Goal: Task Accomplishment & Management: Complete application form

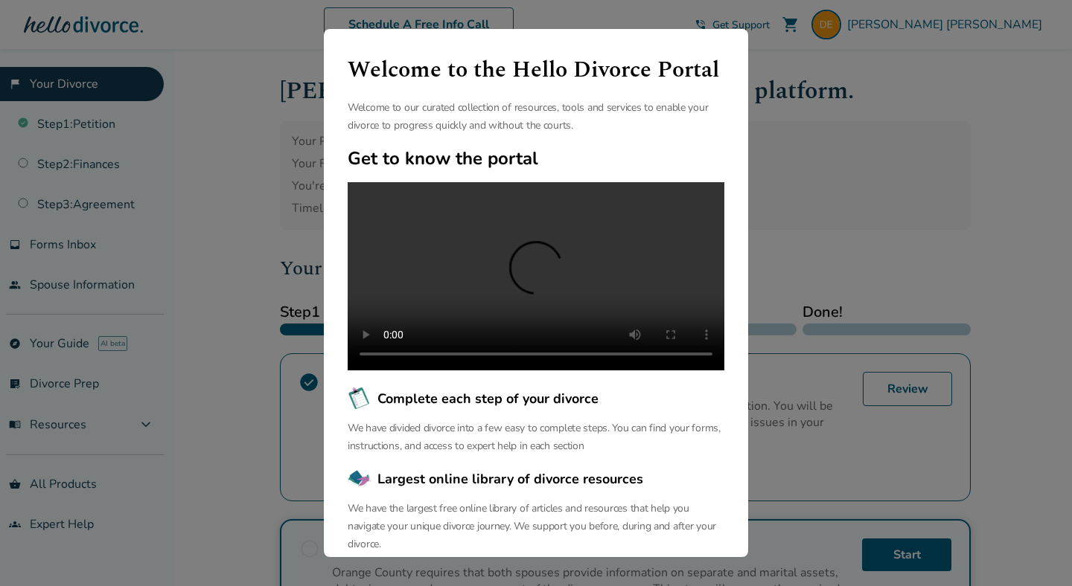
scroll to position [89, 0]
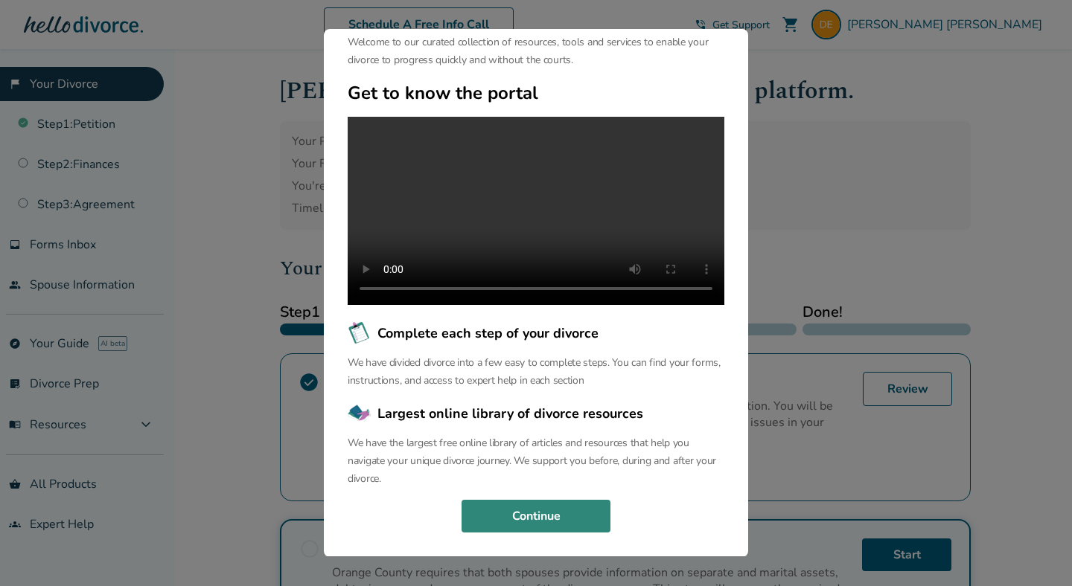
click at [560, 511] on button "Continue" at bounding box center [535, 516] width 149 height 33
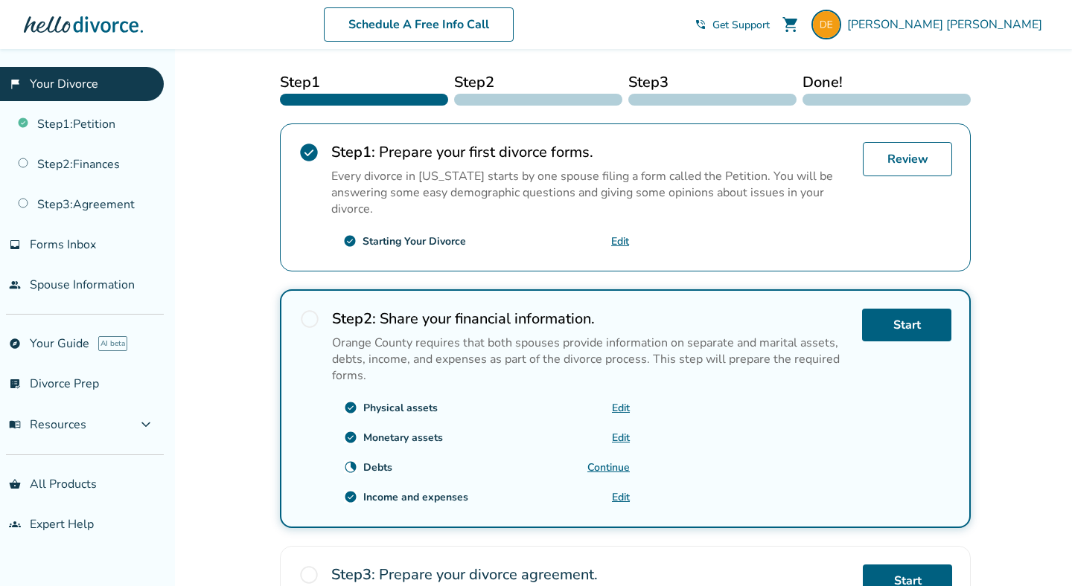
scroll to position [232, 0]
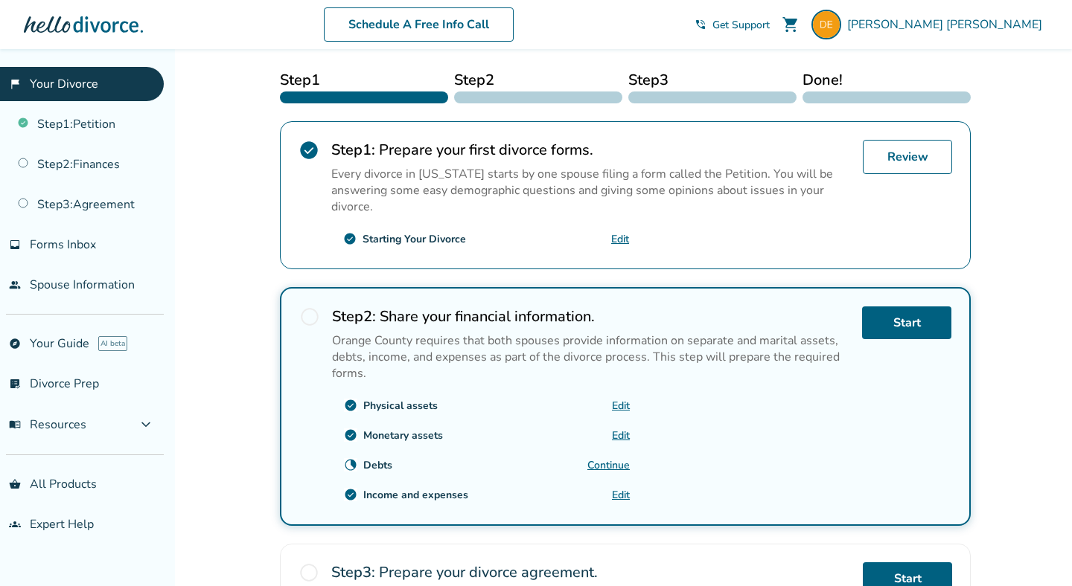
click at [621, 238] on link "Edit" at bounding box center [620, 239] width 18 height 14
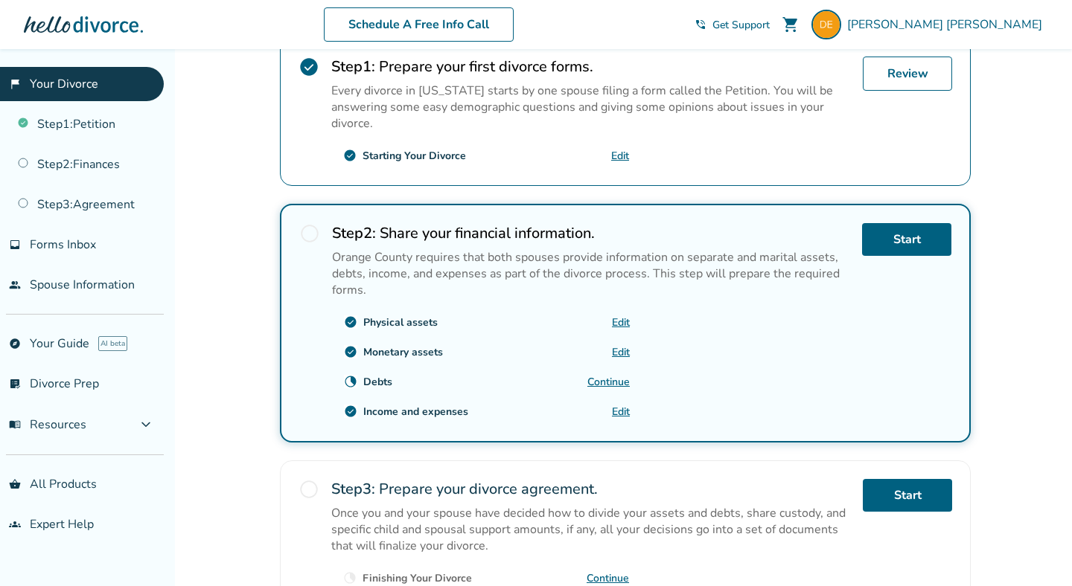
scroll to position [316, 0]
click at [867, 224] on link "Start" at bounding box center [906, 239] width 89 height 33
click at [884, 229] on link "Start" at bounding box center [906, 239] width 89 height 33
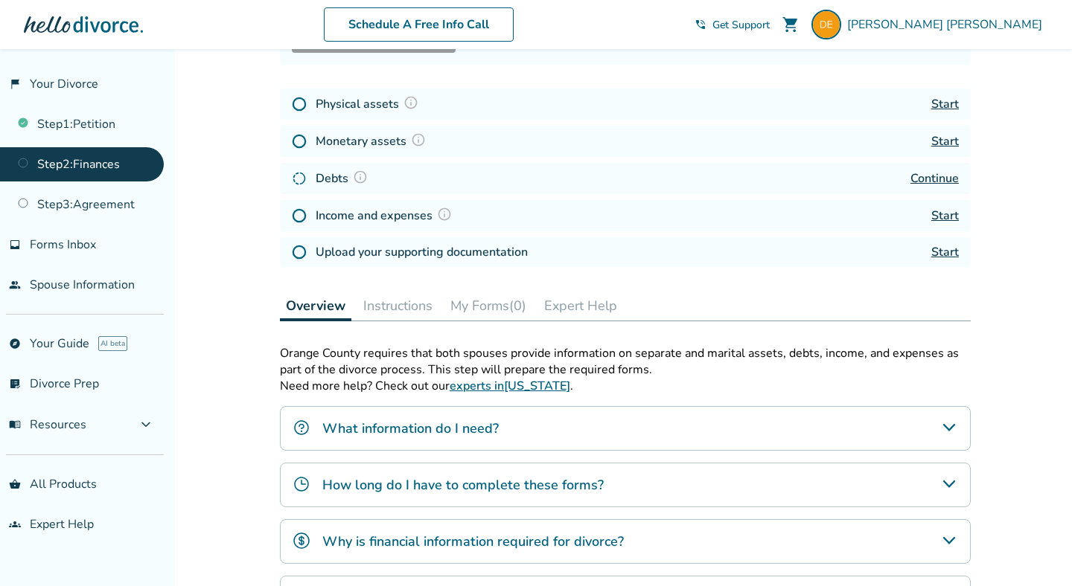
scroll to position [208, 0]
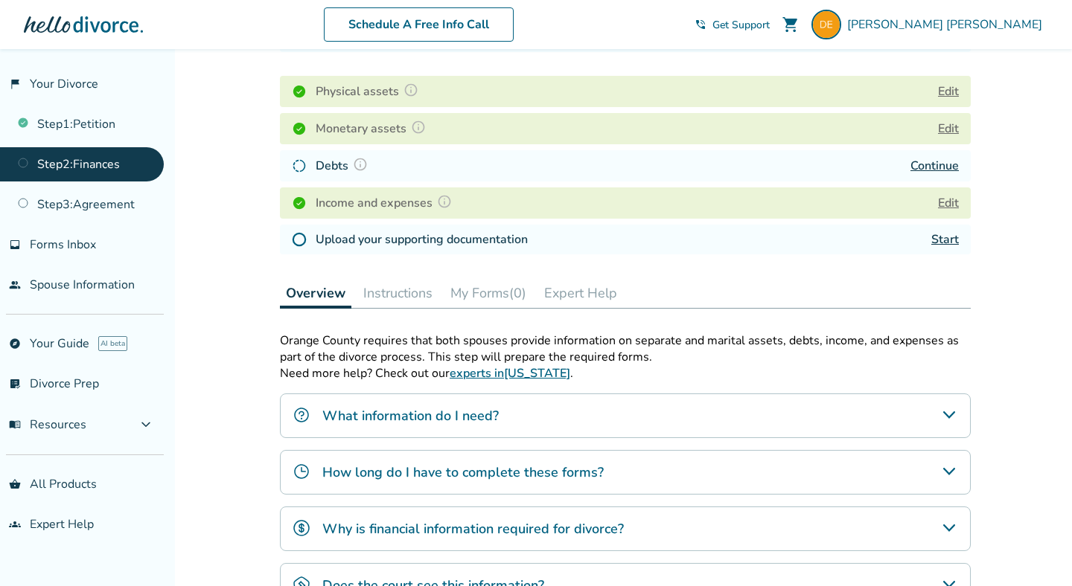
click at [936, 162] on link "Continue" at bounding box center [934, 166] width 48 height 16
click at [946, 234] on link "Start" at bounding box center [945, 239] width 28 height 16
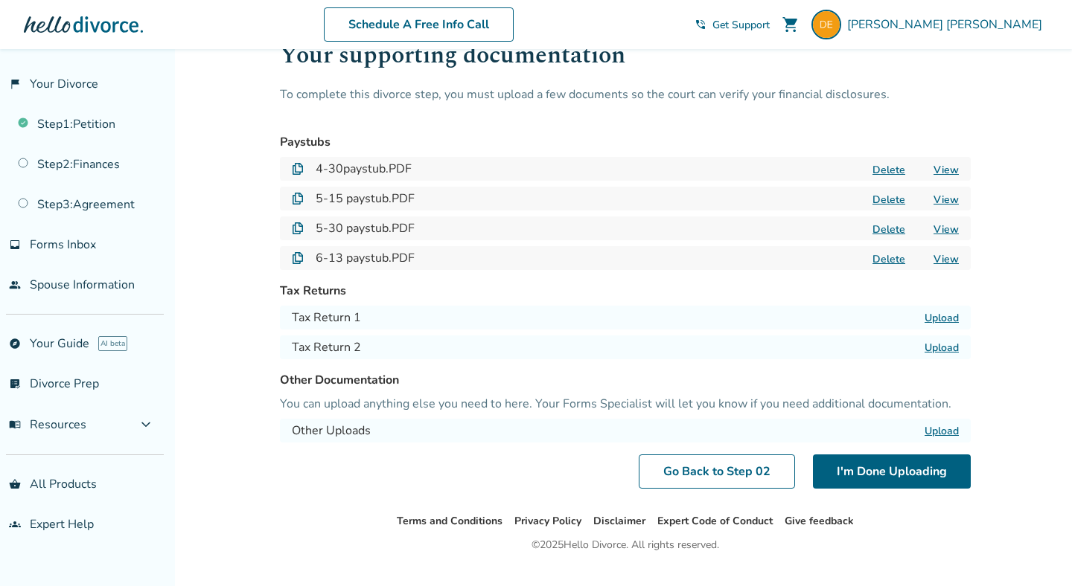
scroll to position [80, 0]
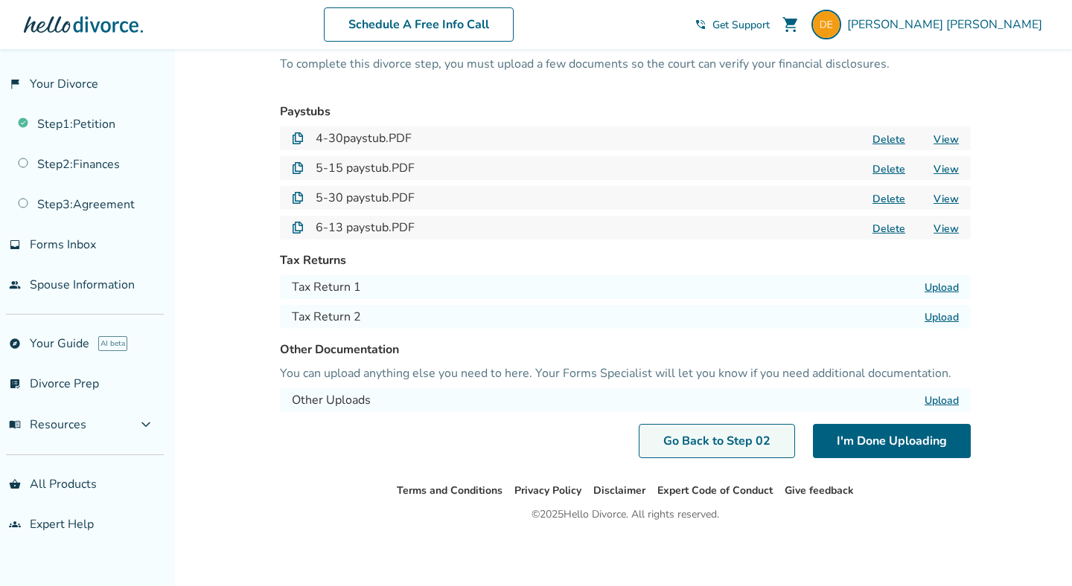
click at [770, 444] on link "Go Back to Step 0 2" at bounding box center [717, 441] width 156 height 34
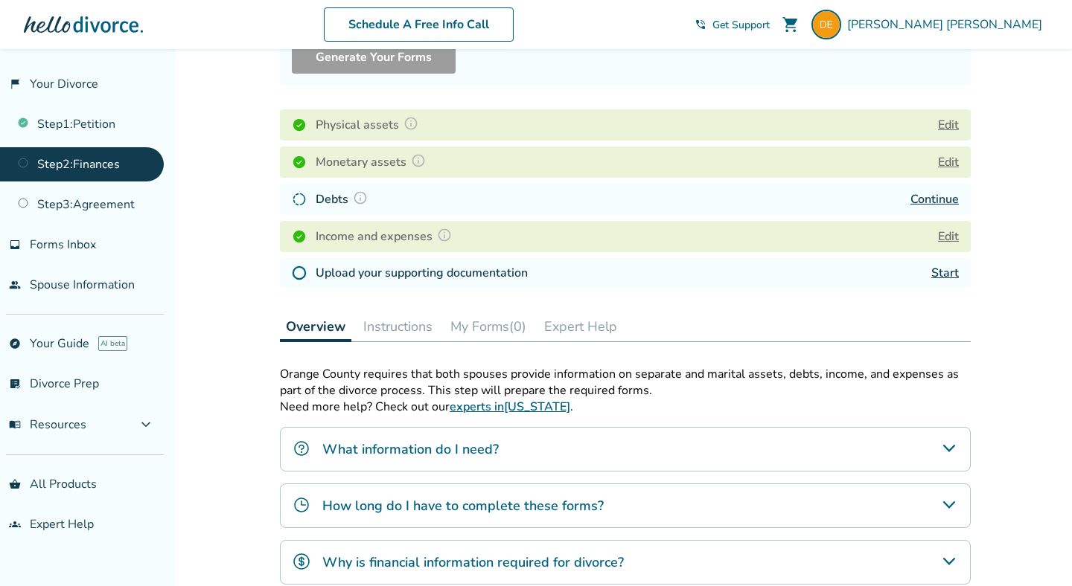
scroll to position [177, 0]
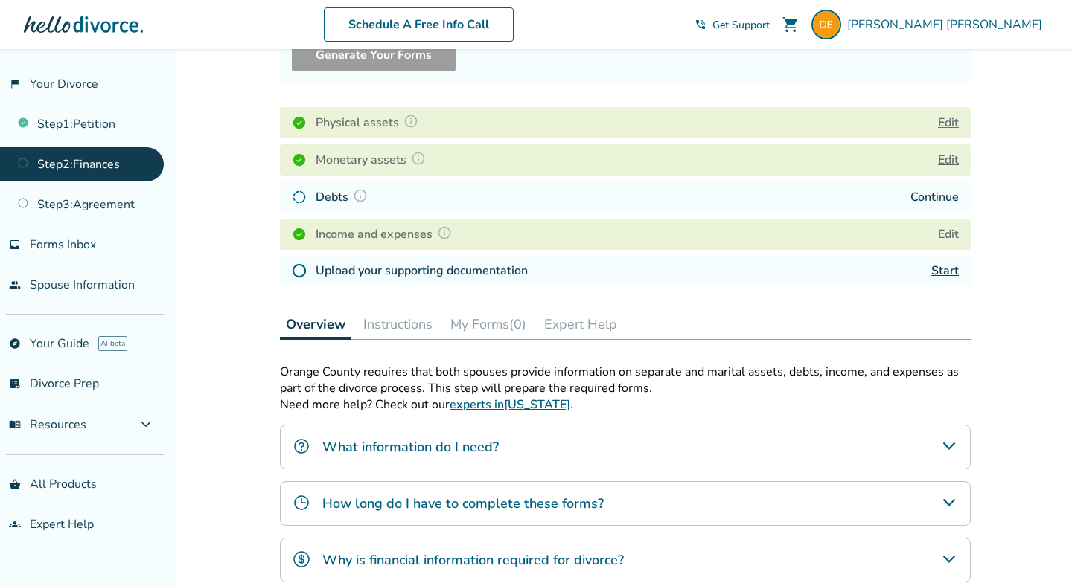
click at [942, 195] on link "Continue" at bounding box center [934, 197] width 48 height 16
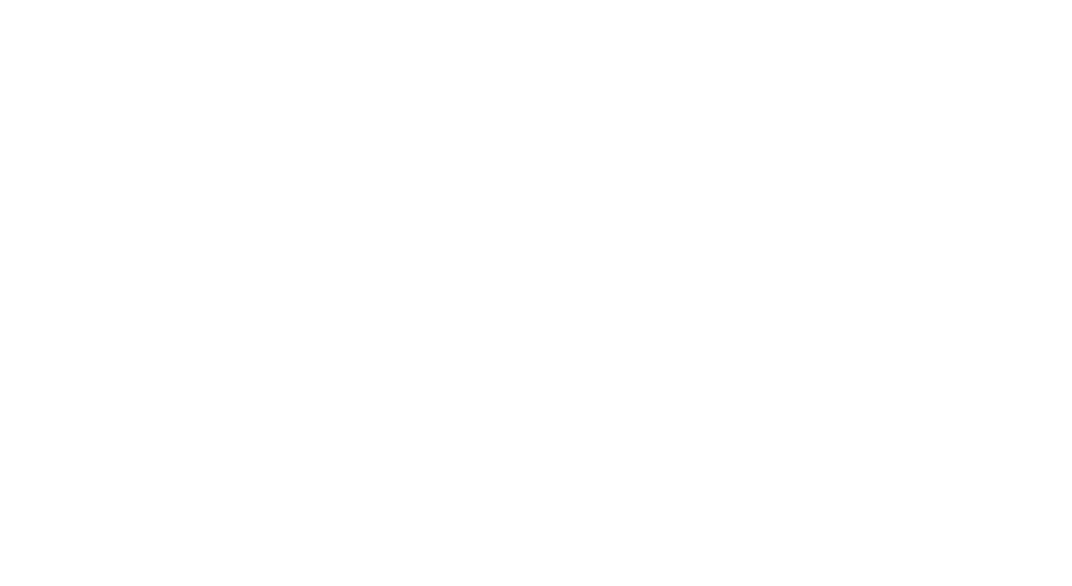
scroll to position [80, 0]
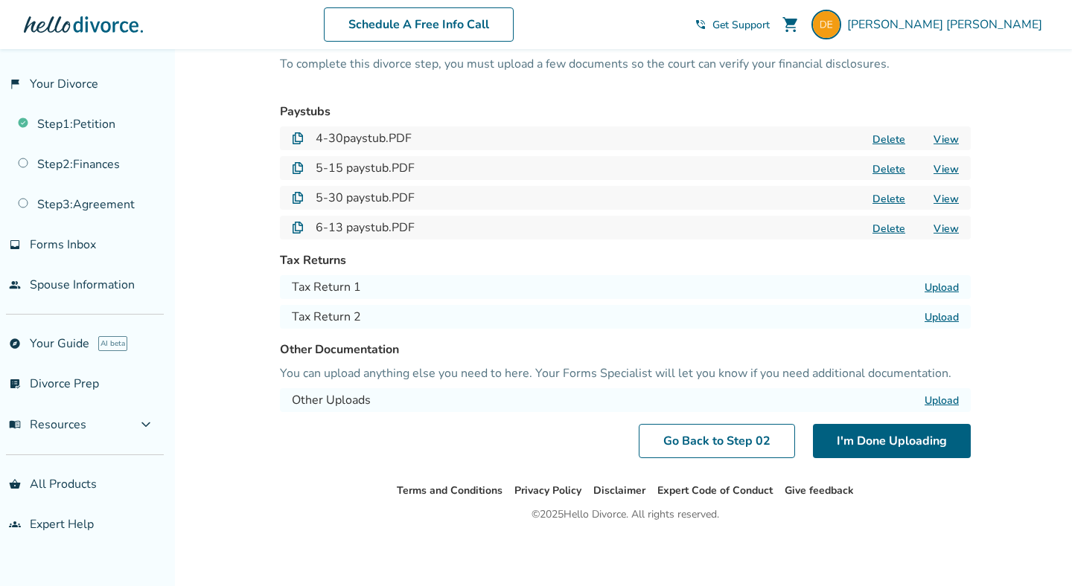
click at [941, 290] on label "Upload" at bounding box center [941, 288] width 34 height 14
click at [0, 0] on input "Upload" at bounding box center [0, 0] width 0 height 0
click at [935, 284] on label "Upload" at bounding box center [941, 288] width 34 height 14
click at [949, 283] on label "Upload" at bounding box center [941, 288] width 34 height 14
click at [0, 0] on input "Upload" at bounding box center [0, 0] width 0 height 0
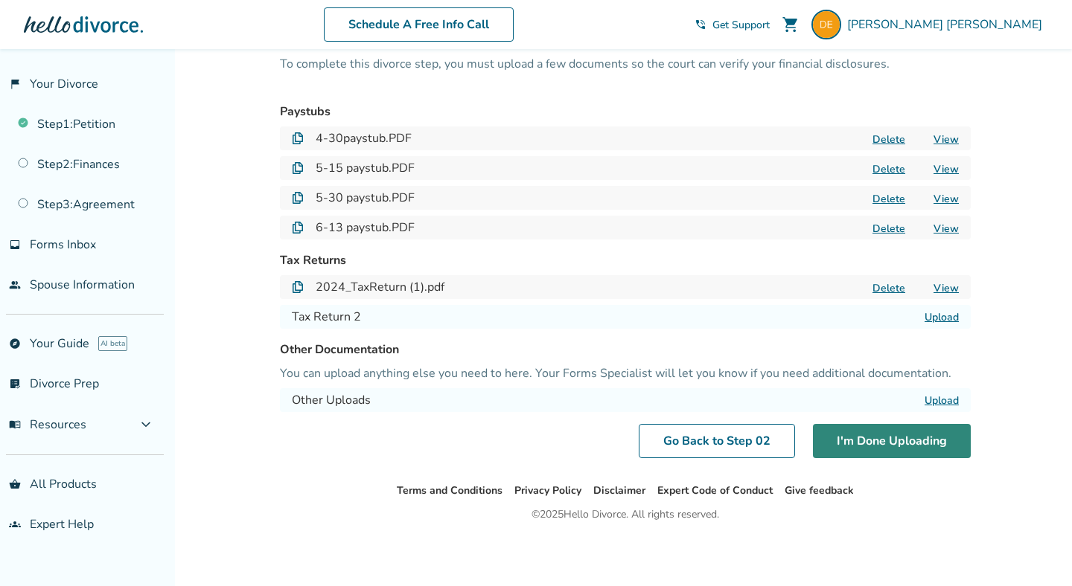
click at [863, 453] on button "I'm Done Uploading" at bounding box center [892, 441] width 158 height 34
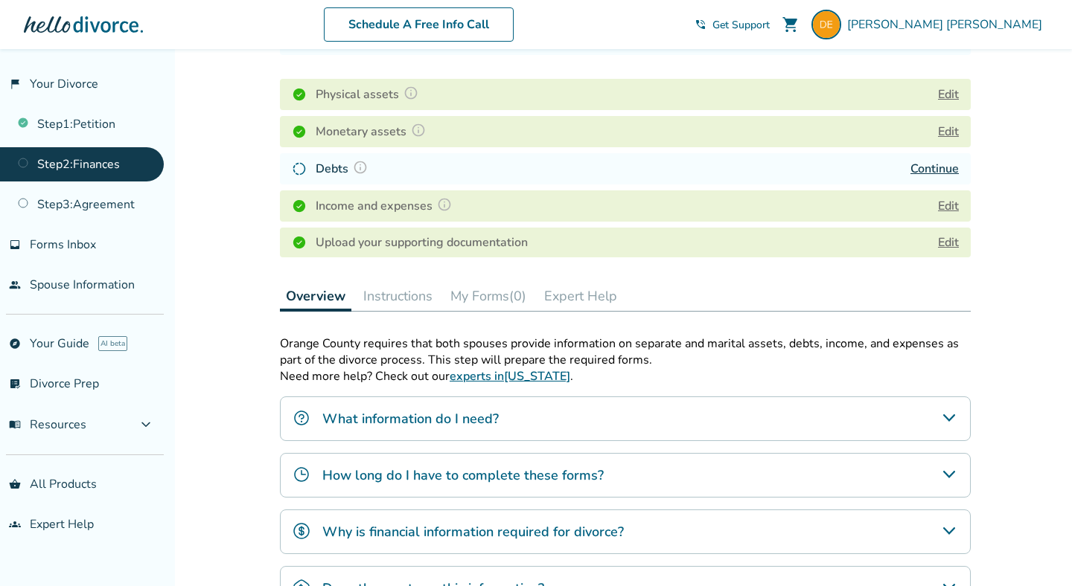
scroll to position [210, 0]
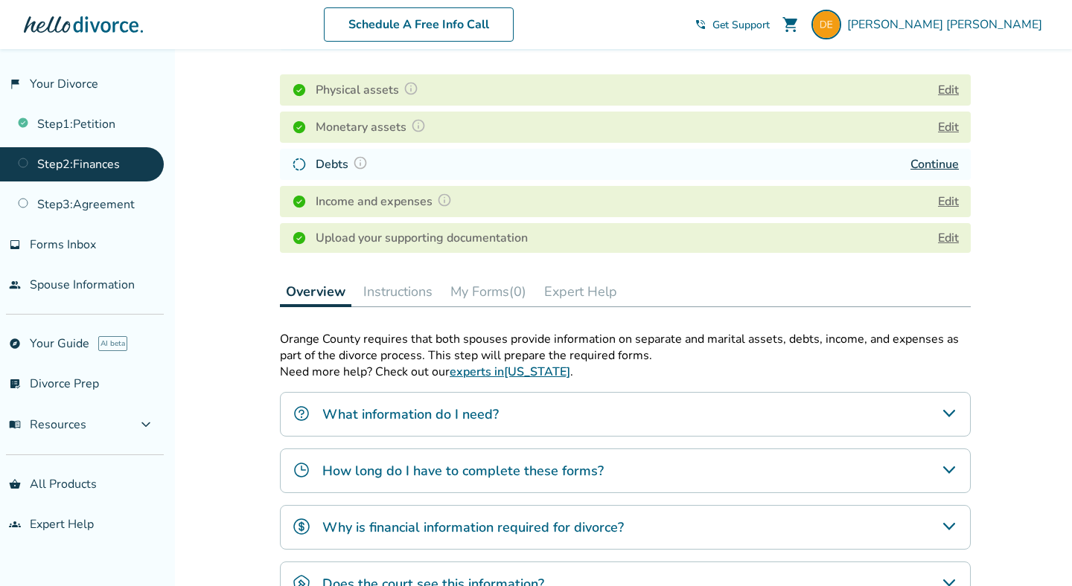
click at [357, 160] on img at bounding box center [360, 163] width 15 height 15
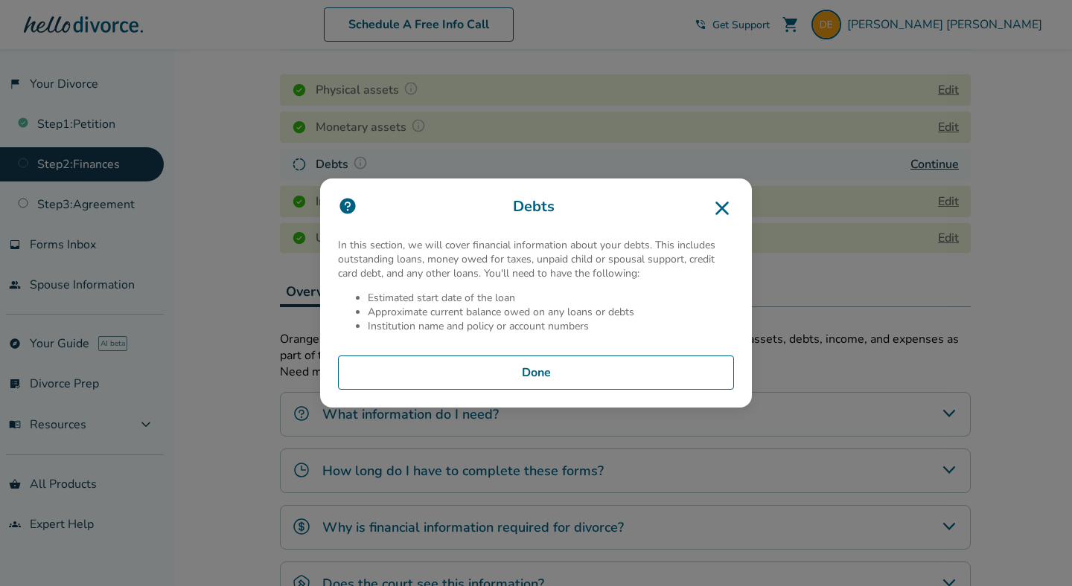
click at [574, 365] on button "Done" at bounding box center [536, 373] width 396 height 34
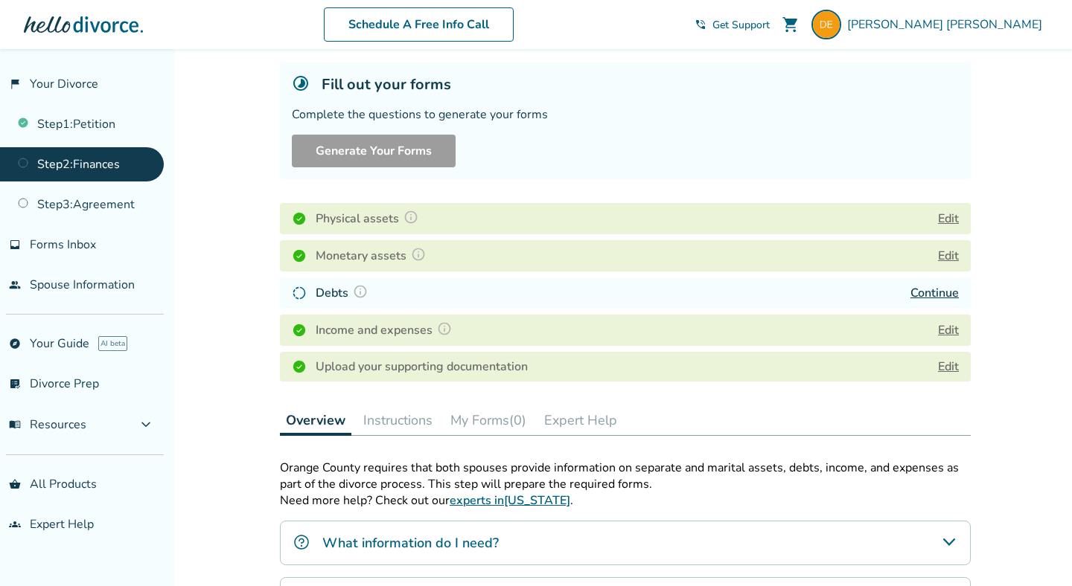
scroll to position [78, 0]
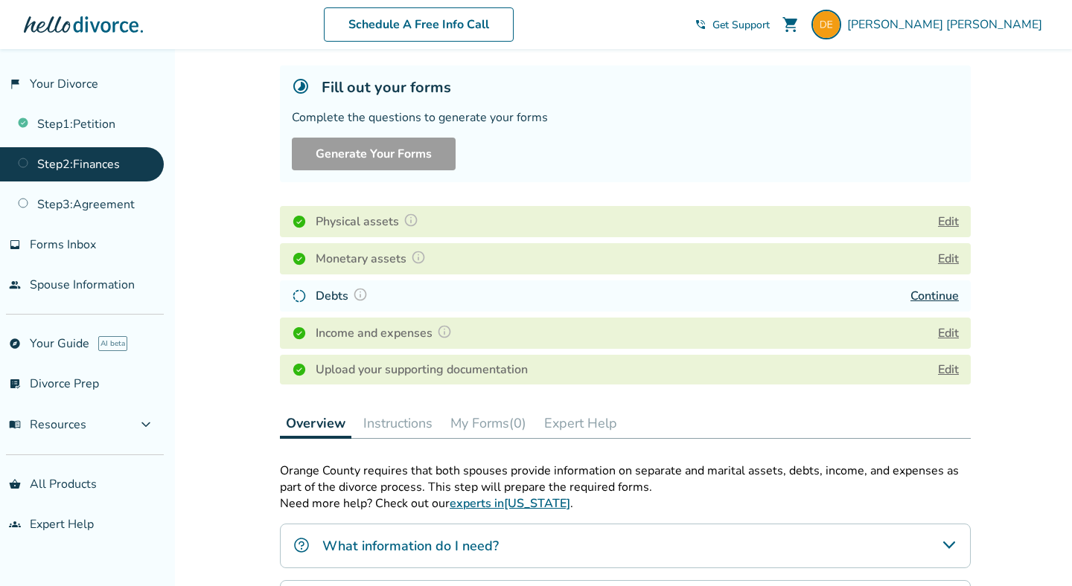
click at [211, 51] on div "Schedule A Free Info Call Danielle Encinas shopping_cart phone_in_talk Get Supp…" at bounding box center [536, 25] width 1048 height 58
click at [234, 71] on div "Added to cart Step 0 2 Share your financial information. Fill out your forms Co…" at bounding box center [536, 453] width 1072 height 964
click at [948, 221] on button "Edit" at bounding box center [948, 222] width 21 height 18
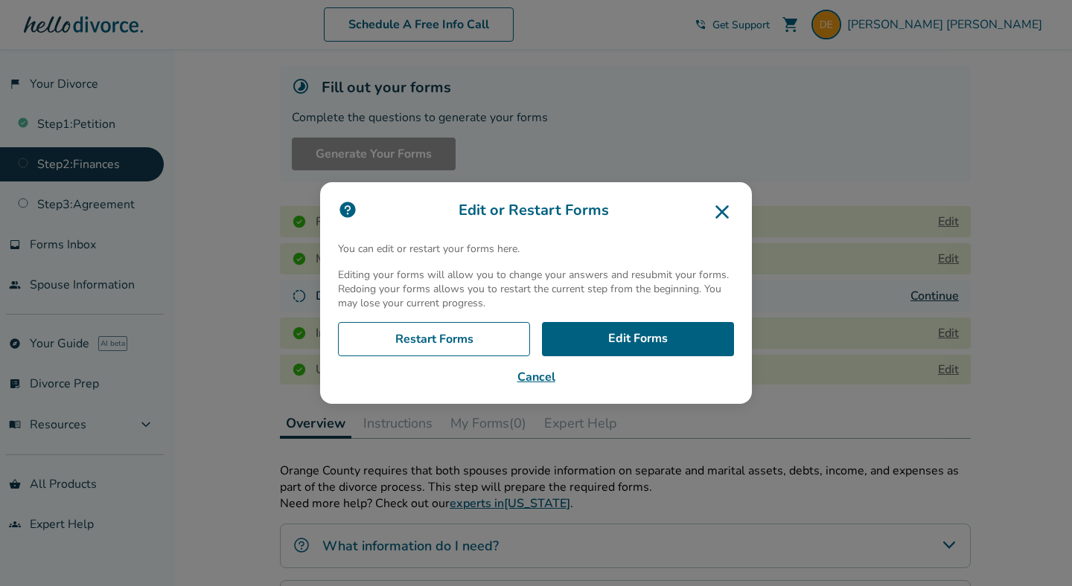
click at [726, 206] on icon at bounding box center [722, 212] width 24 height 24
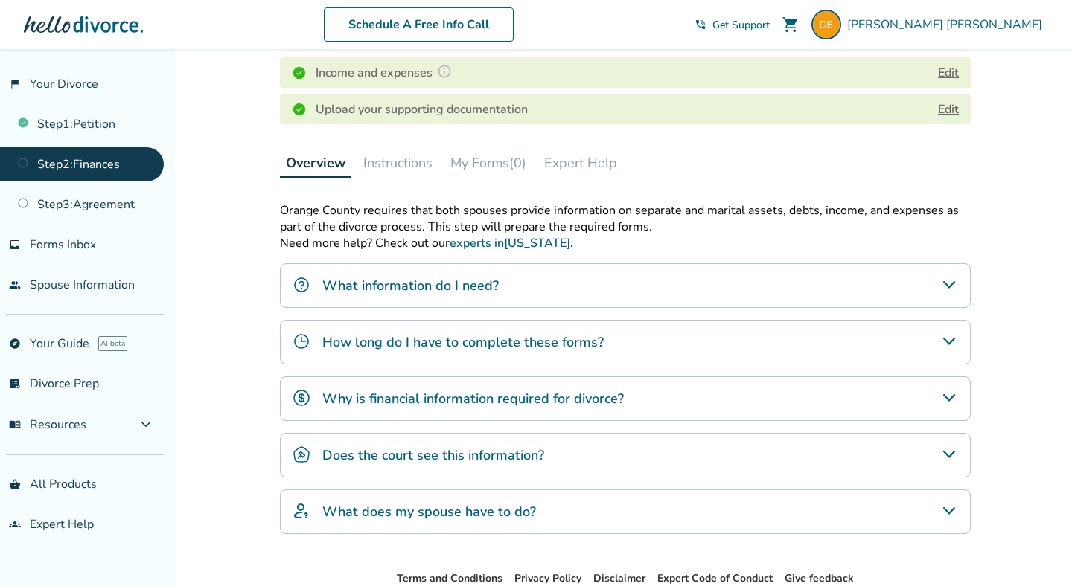
scroll to position [425, 0]
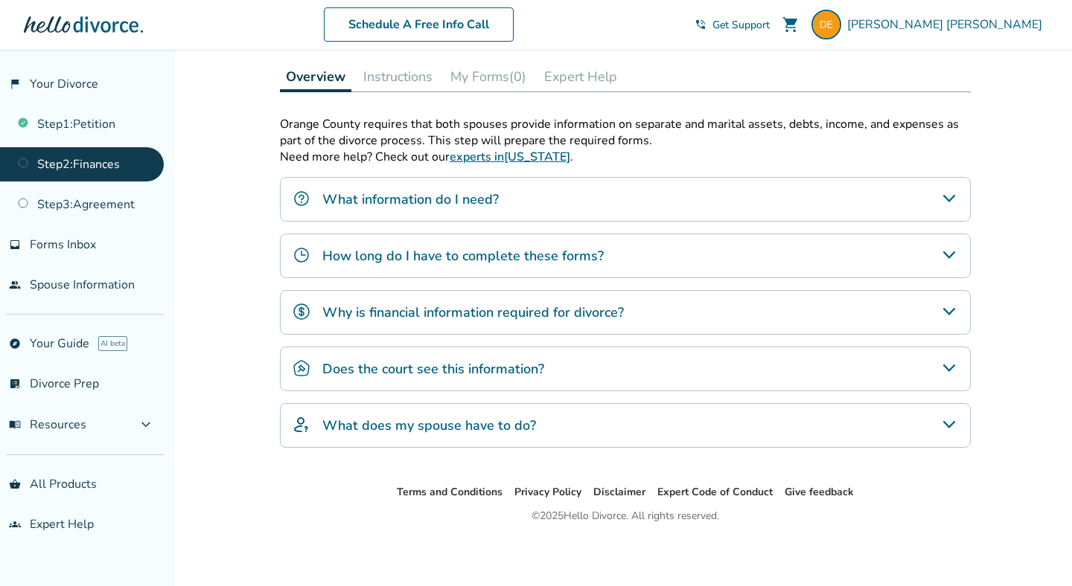
click at [498, 413] on div "What does my spouse have to do?" at bounding box center [625, 425] width 691 height 45
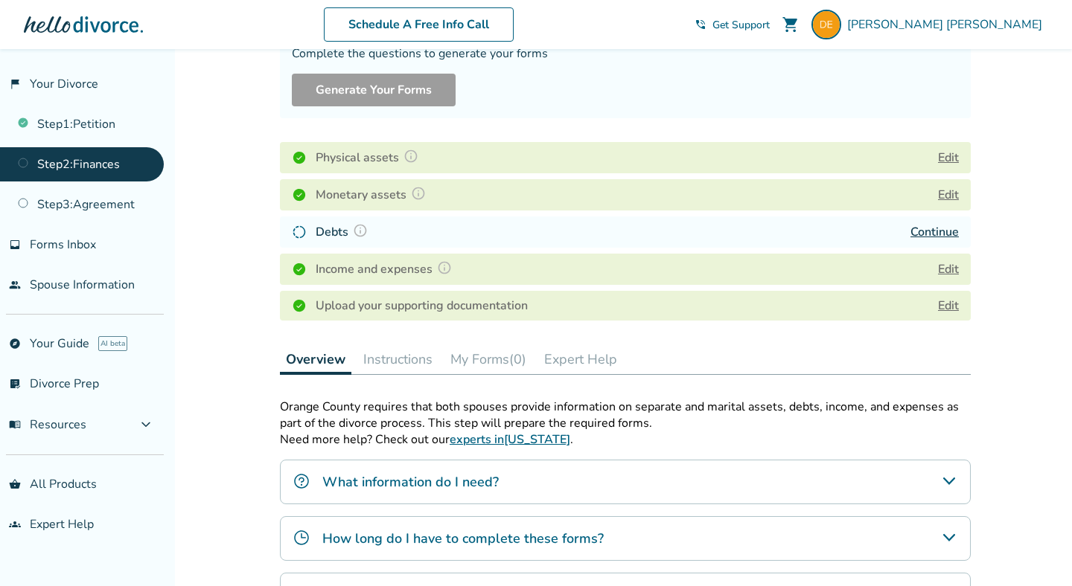
scroll to position [0, 0]
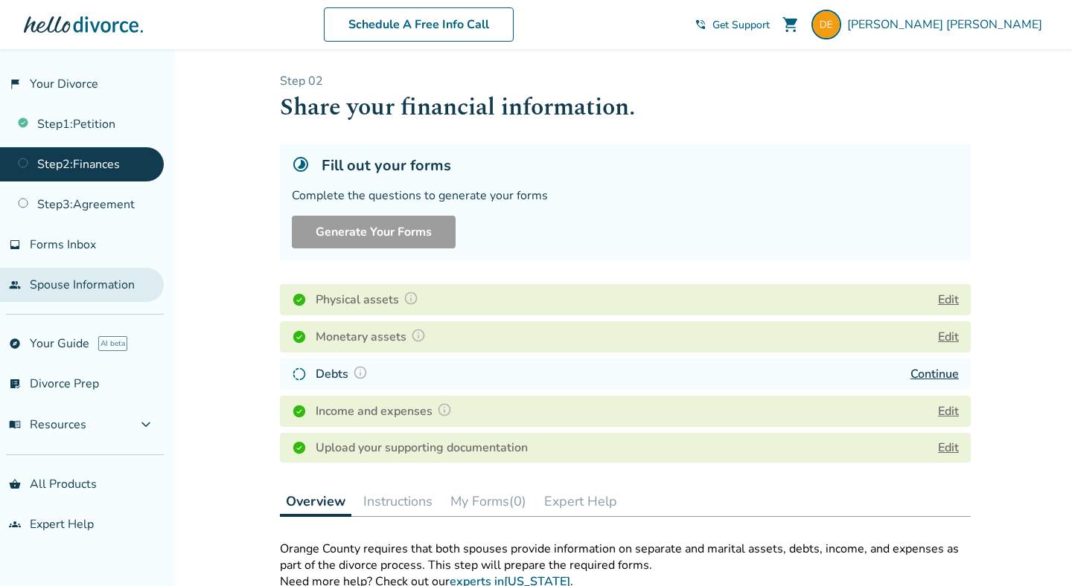
click at [93, 274] on link "people Spouse Information" at bounding box center [82, 285] width 164 height 34
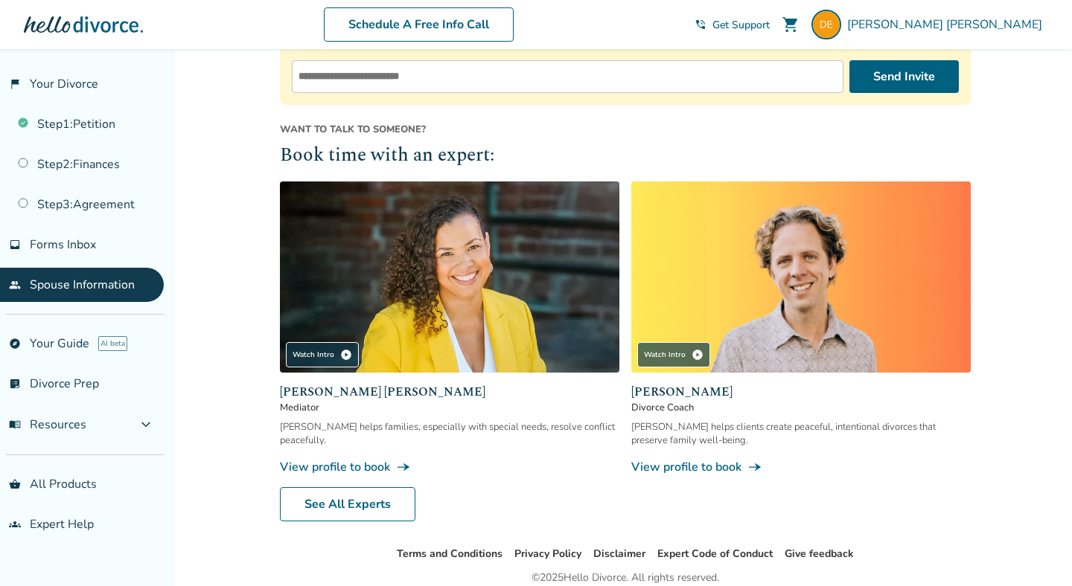
scroll to position [352, 0]
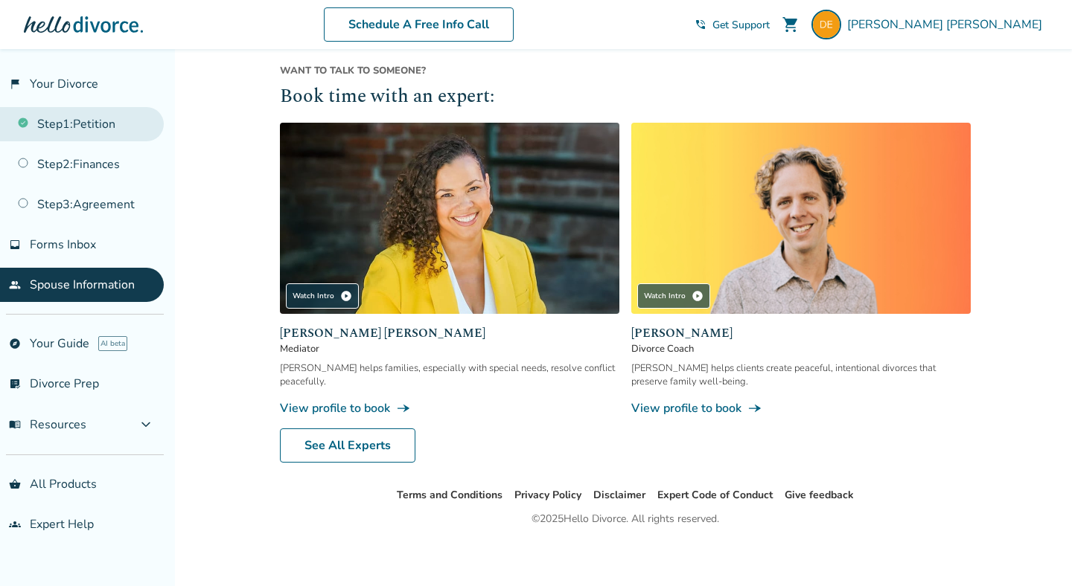
click at [106, 122] on link "Step 1 : Petition" at bounding box center [82, 124] width 164 height 34
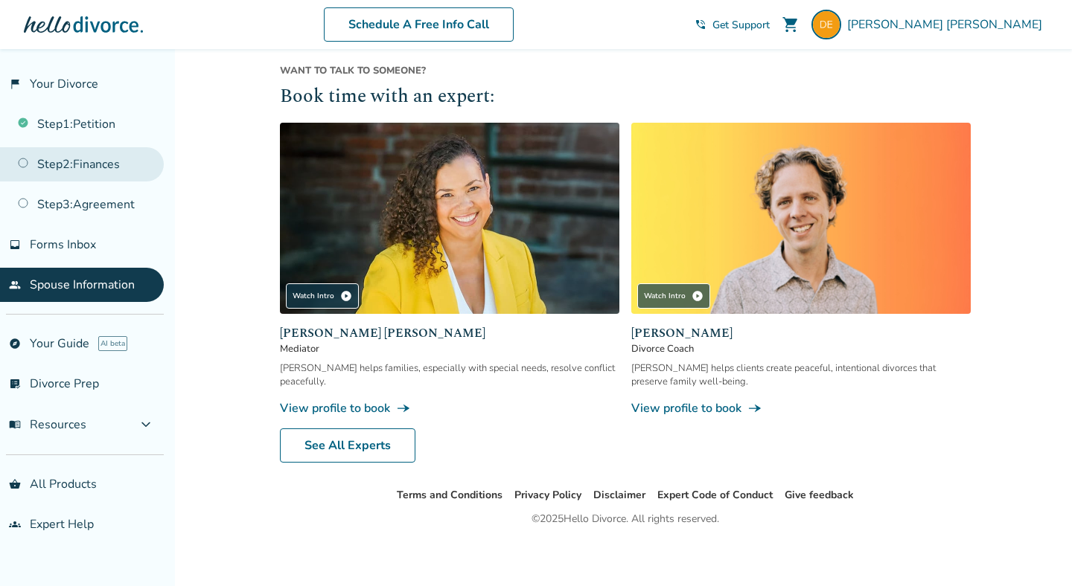
click at [113, 161] on link "Step 2 : Finances" at bounding box center [82, 164] width 164 height 34
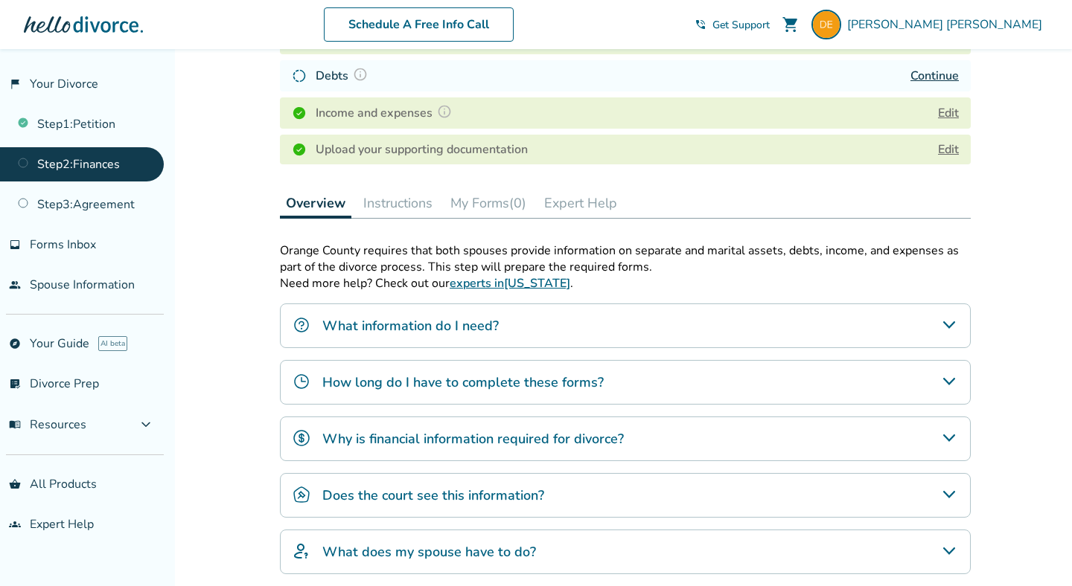
scroll to position [295, 0]
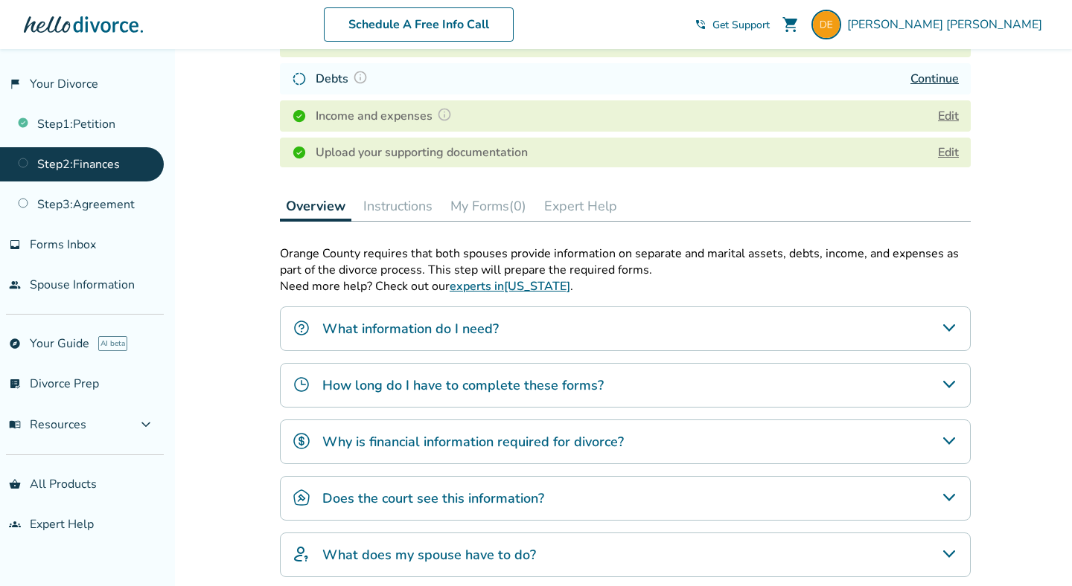
click at [106, 185] on ul "Step 1 : Petition Step 2 : Finances Step 3 : Agreement" at bounding box center [82, 161] width 164 height 121
click at [106, 198] on link "Step 3 : Agreement" at bounding box center [82, 205] width 164 height 34
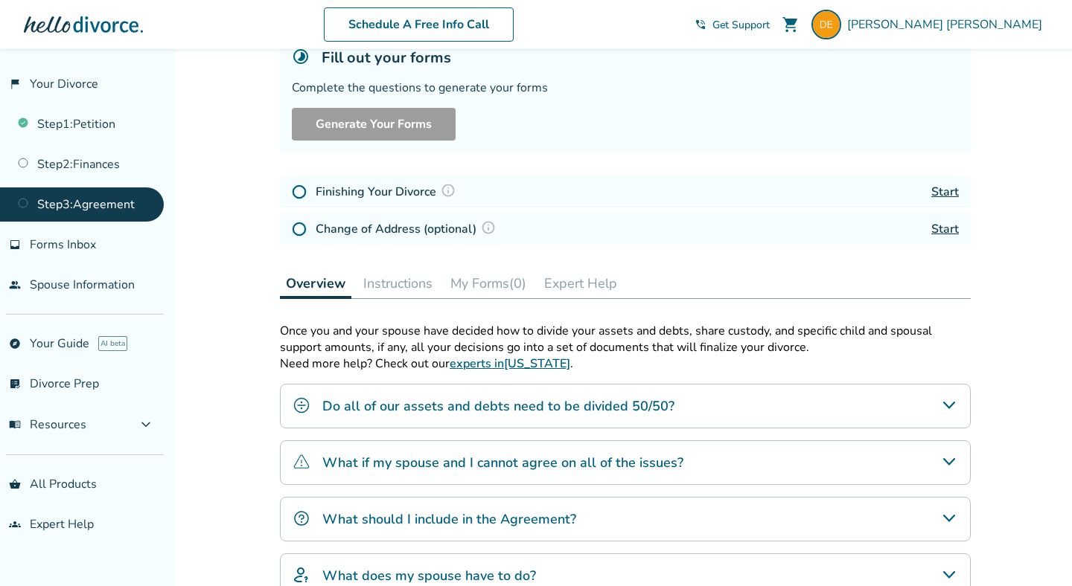
scroll to position [130, 0]
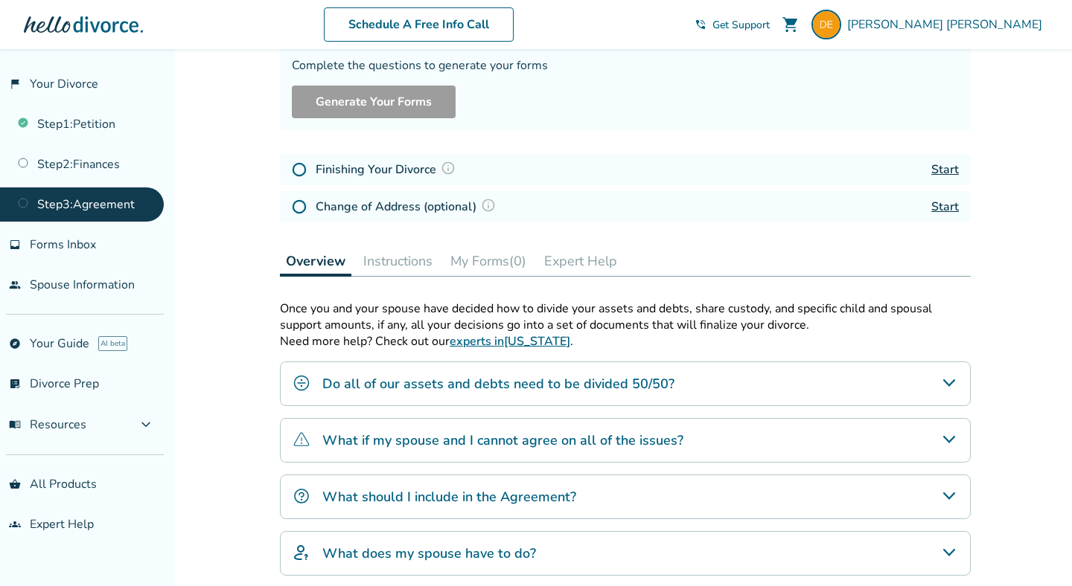
click at [949, 170] on link "Start" at bounding box center [945, 170] width 28 height 16
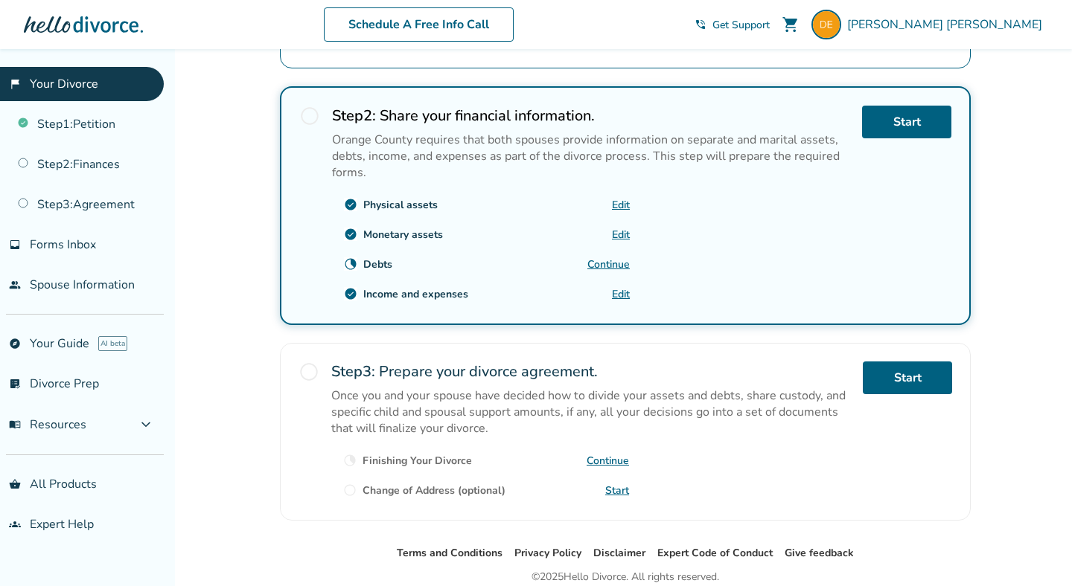
scroll to position [490, 0]
